Goal: Information Seeking & Learning: Learn about a topic

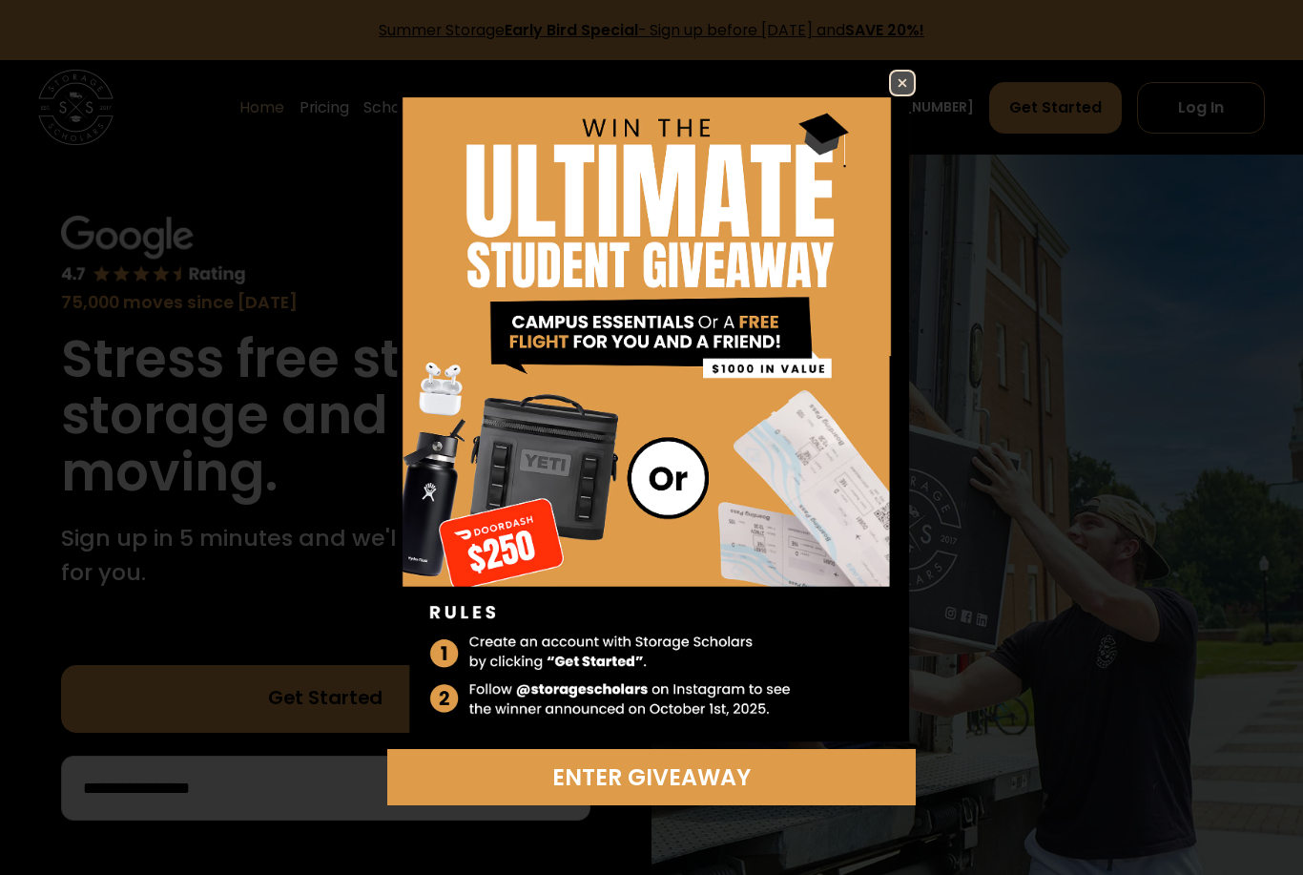
click at [904, 81] on img at bounding box center [902, 83] width 23 height 23
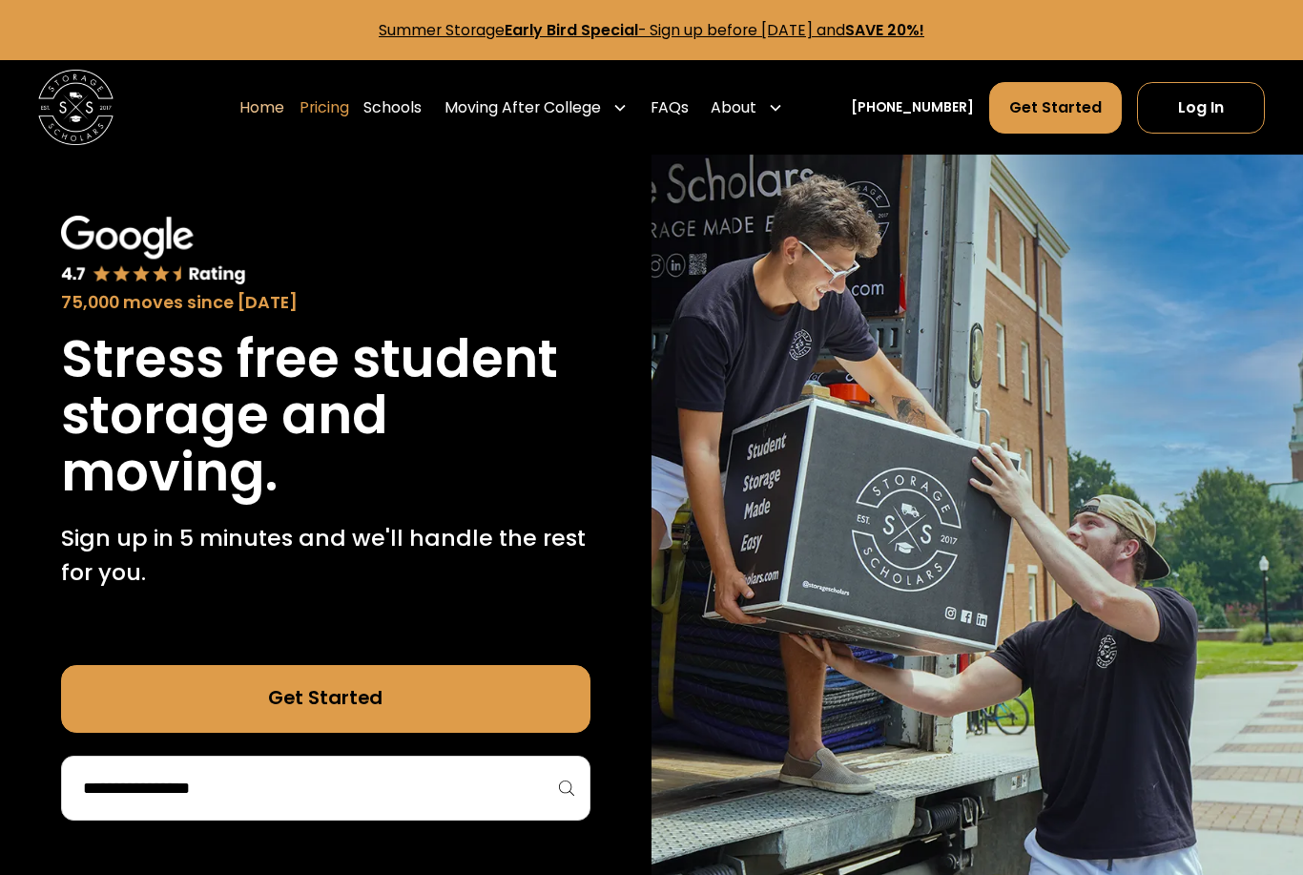
click at [349, 112] on link "Pricing" at bounding box center [325, 107] width 50 height 52
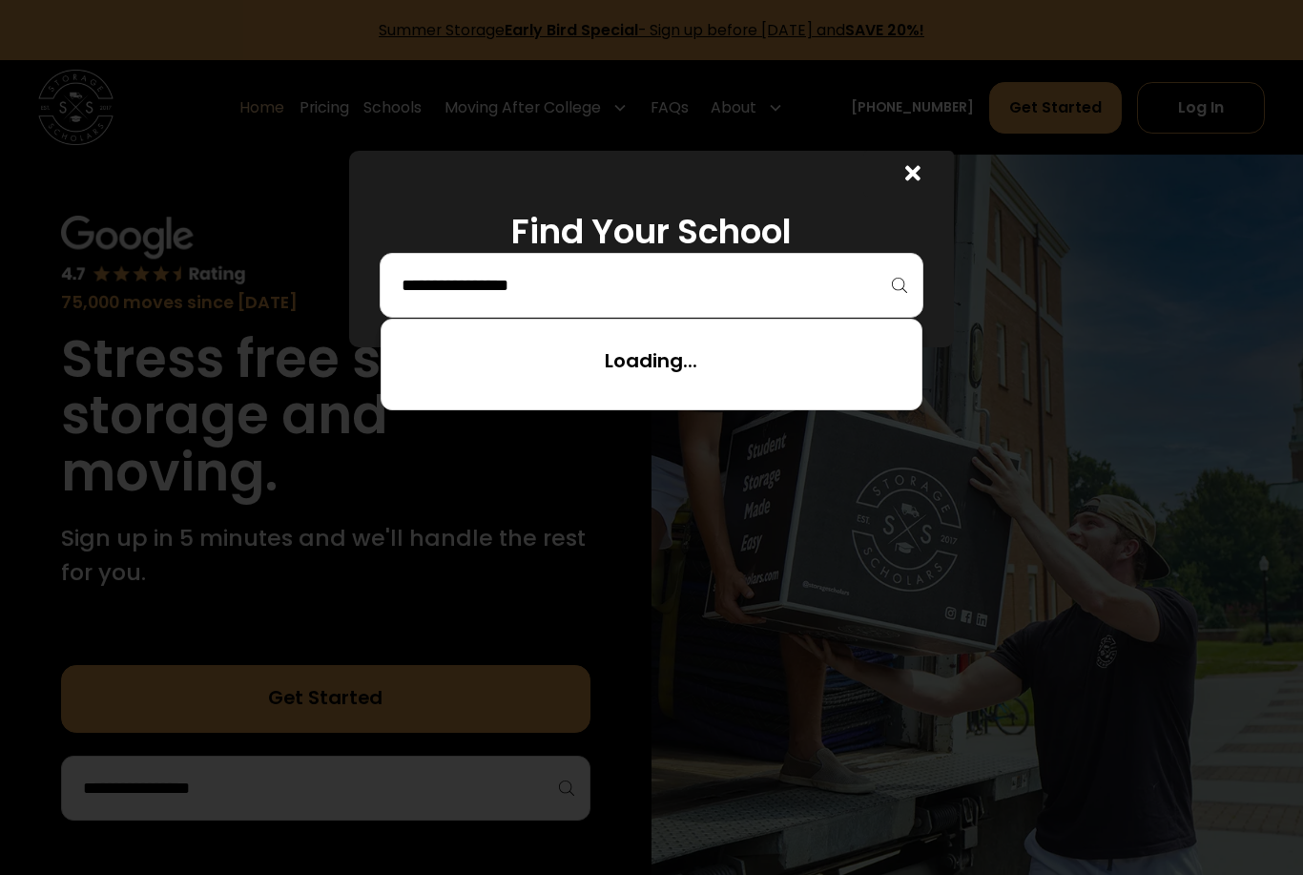
click at [821, 283] on input "search" at bounding box center [652, 285] width 504 height 32
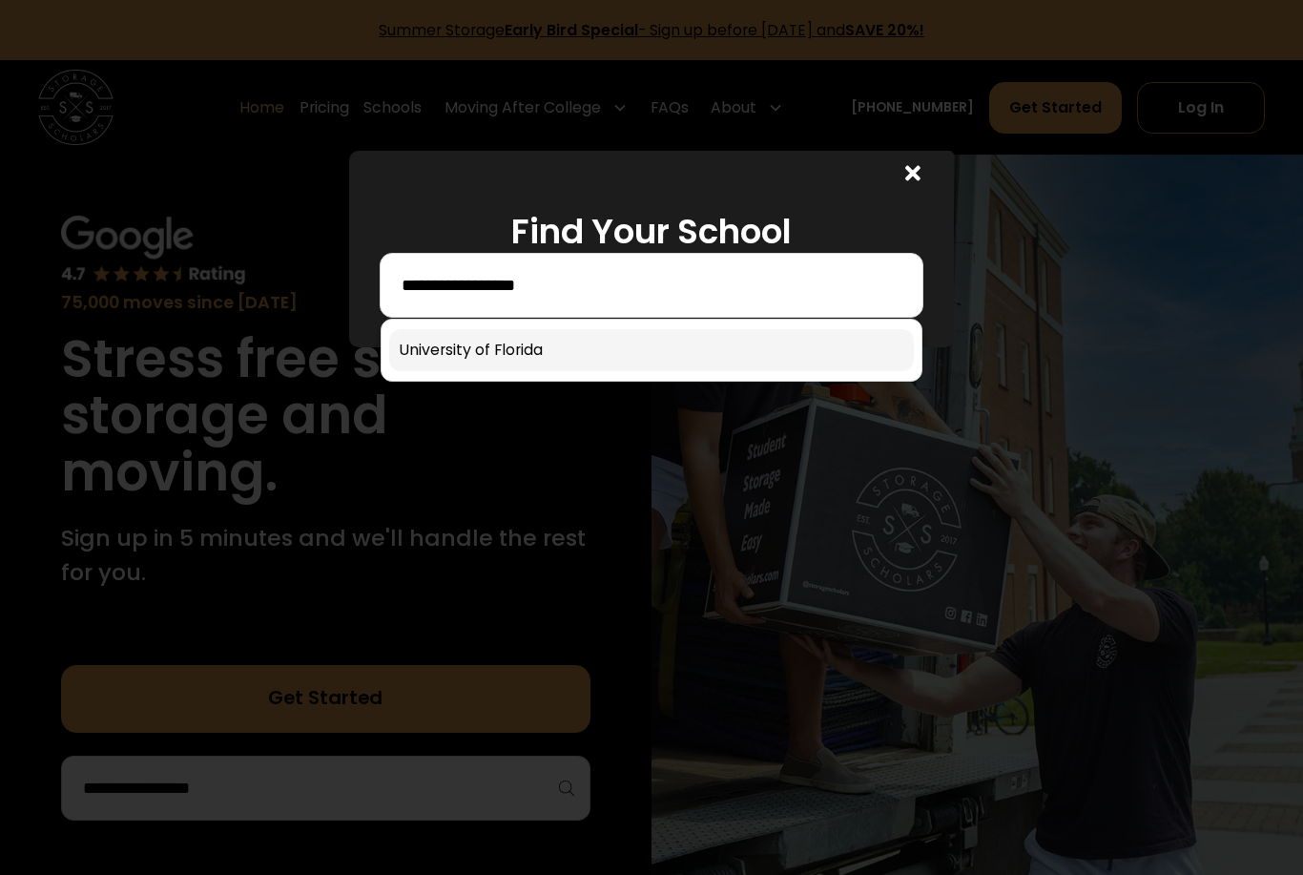
type input "**********"
click at [707, 349] on link at bounding box center [651, 350] width 525 height 42
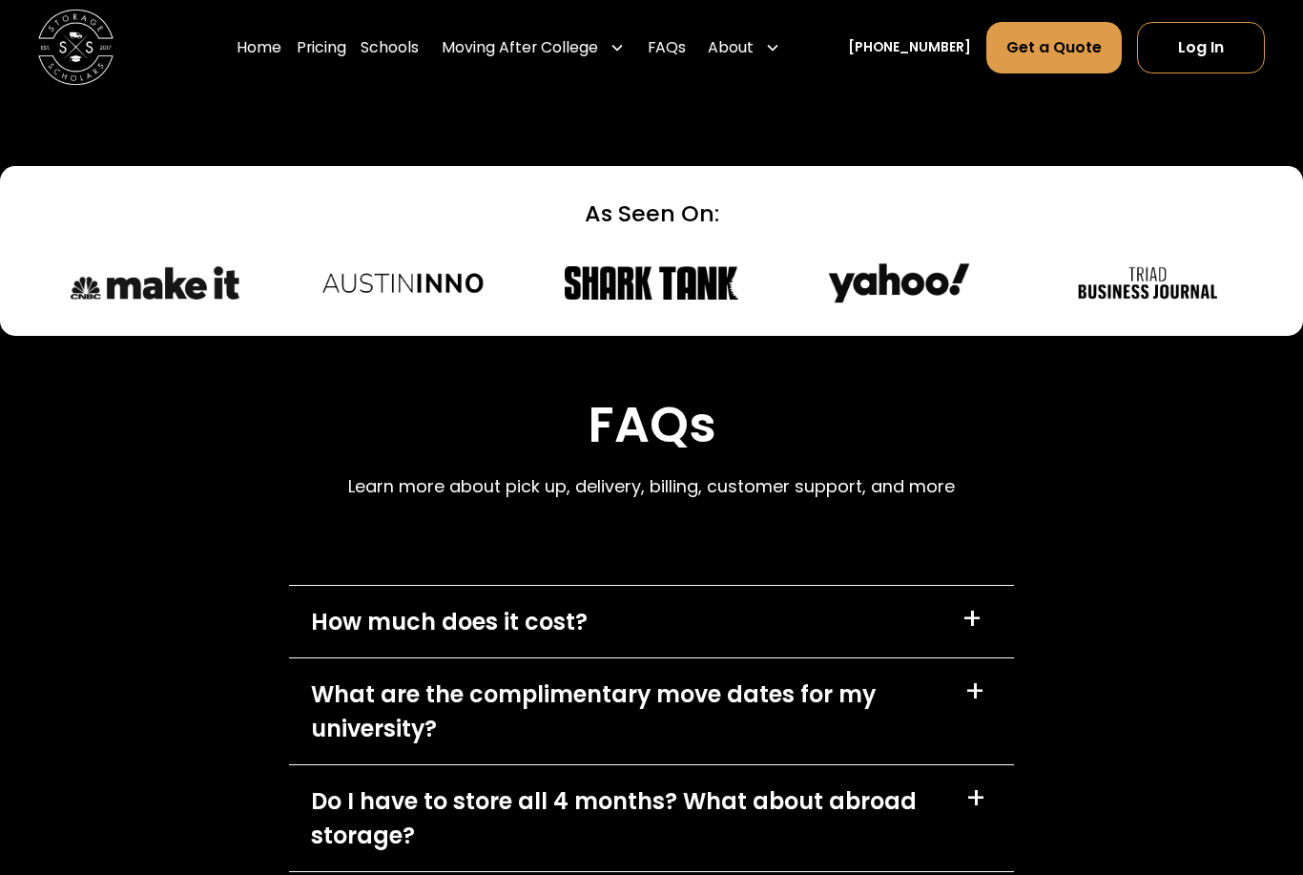
scroll to position [7716, 0]
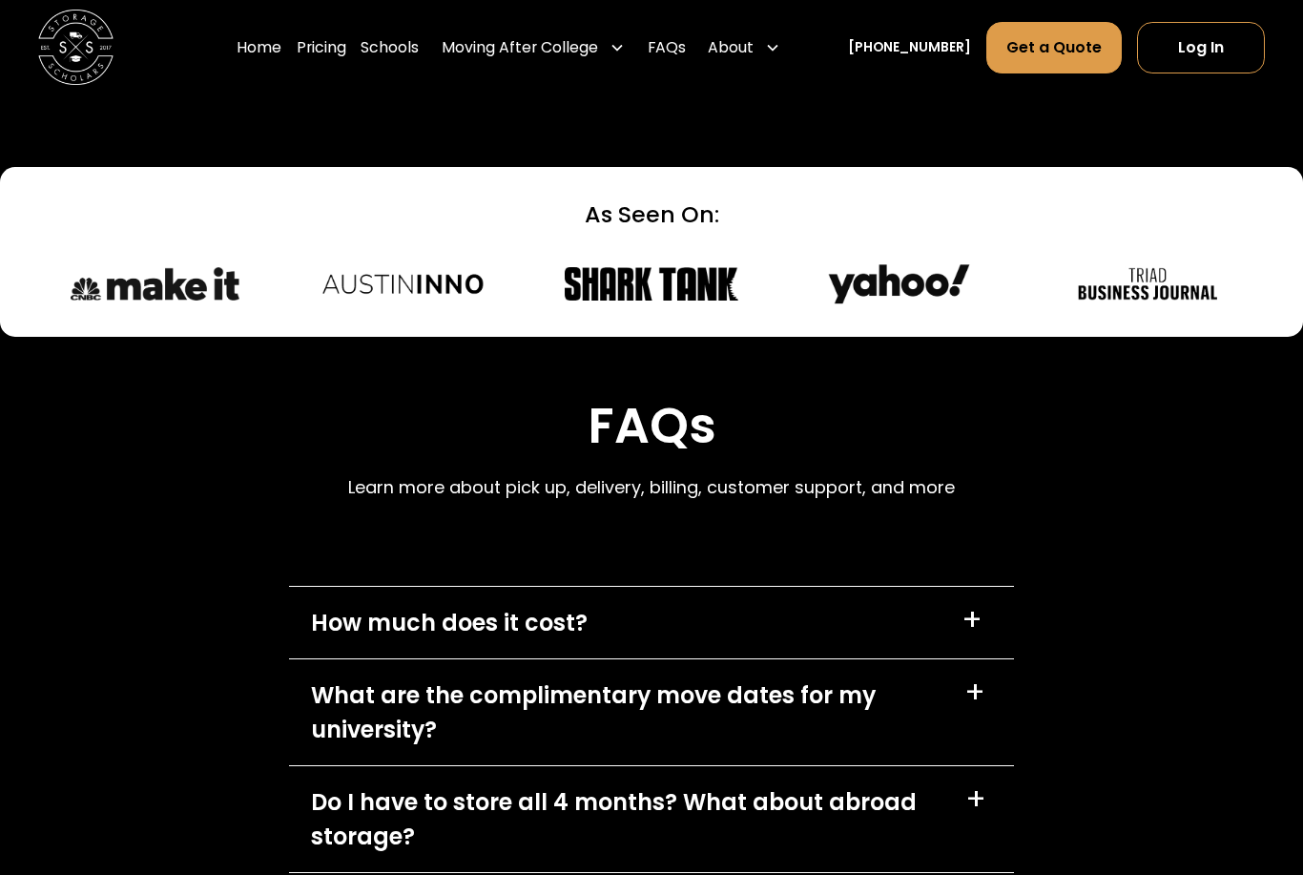
click at [972, 606] on div "+" at bounding box center [972, 621] width 21 height 31
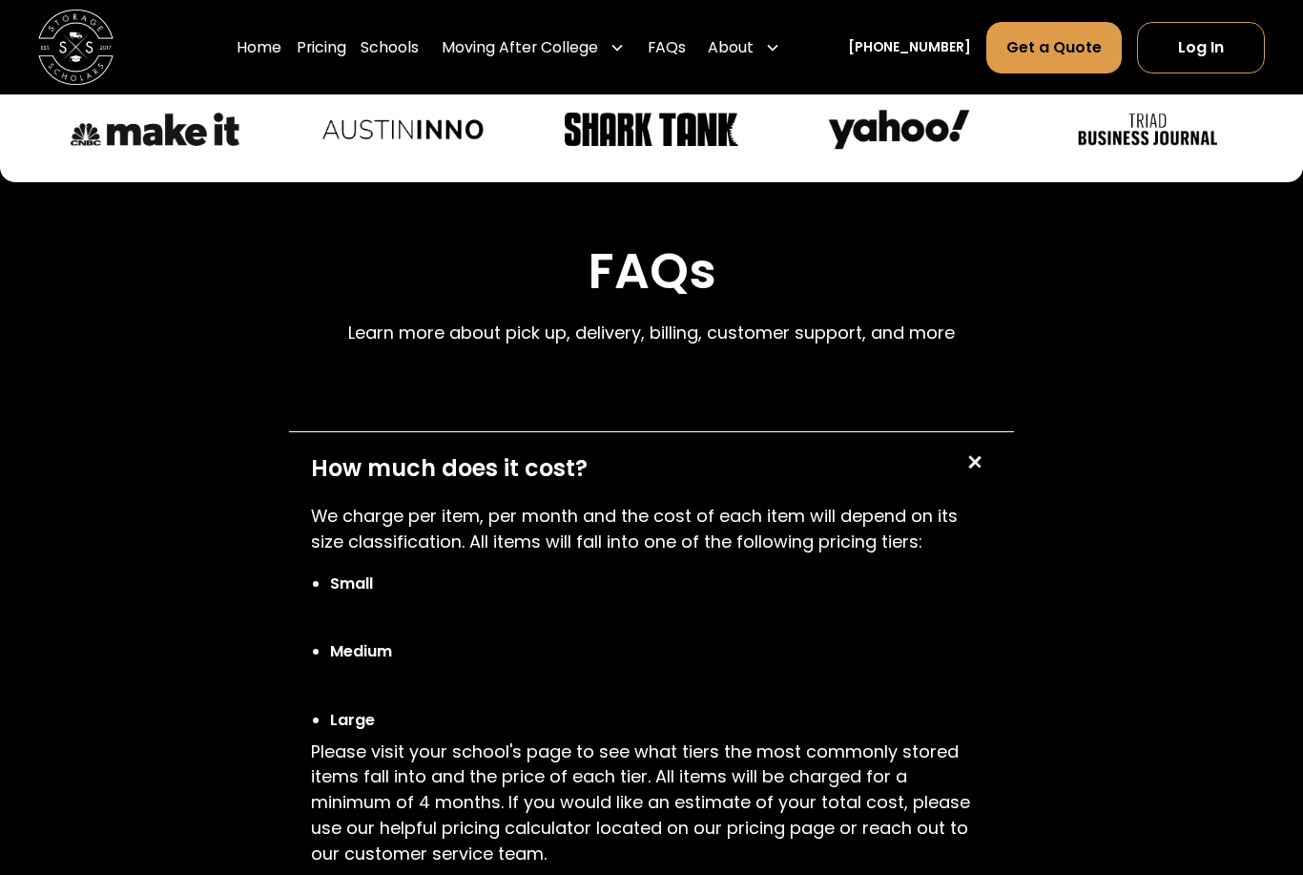
scroll to position [7872, 0]
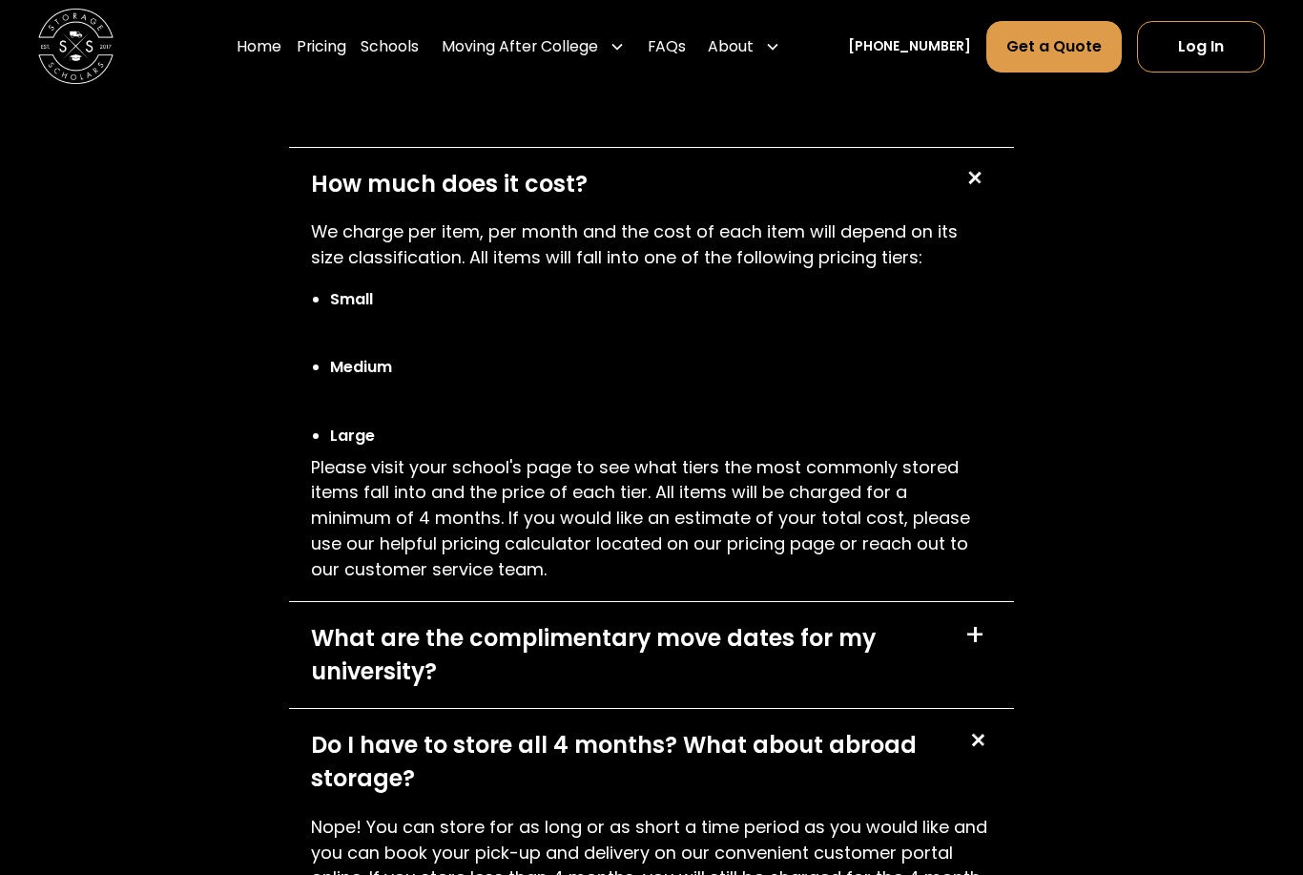
scroll to position [8154, 0]
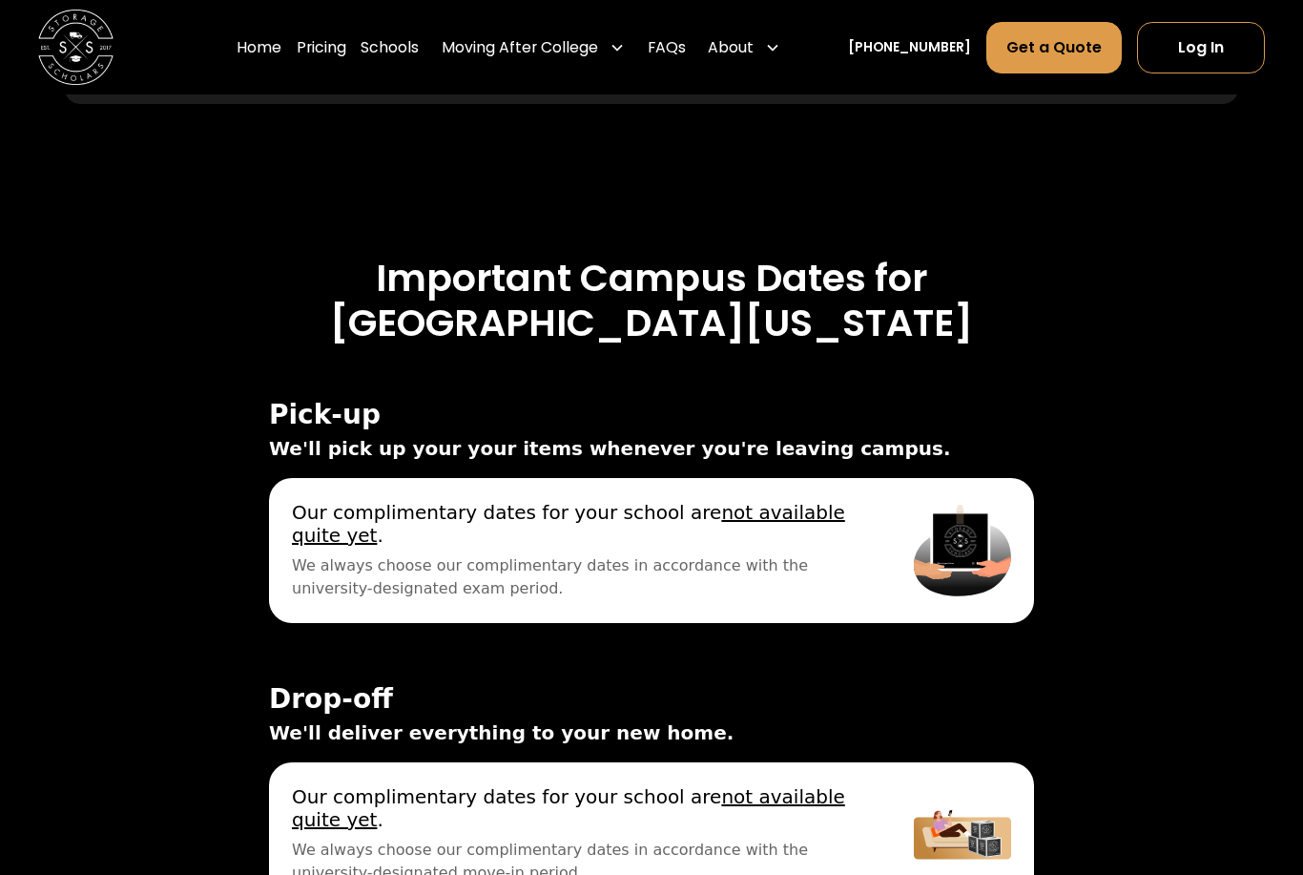
scroll to position [5362, 0]
